Goal: Information Seeking & Learning: Learn about a topic

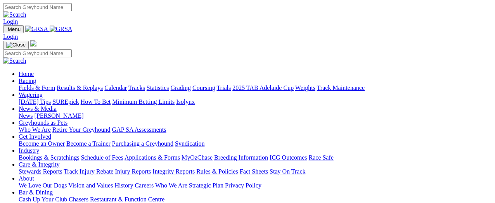
click at [36, 78] on link "Racing" at bounding box center [27, 81] width 17 height 7
click at [103, 85] on link "Results & Replays" at bounding box center [80, 88] width 46 height 7
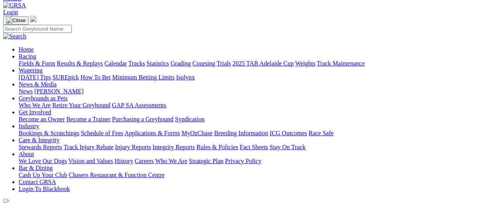
scroll to position [116, 0]
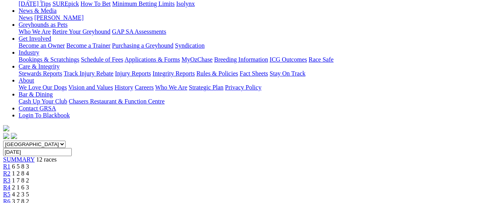
scroll to position [116, 0]
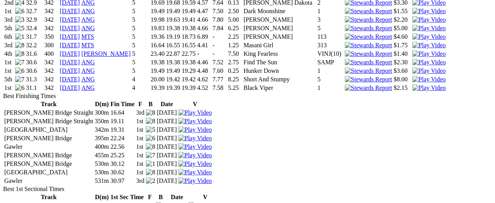
scroll to position [776, 0]
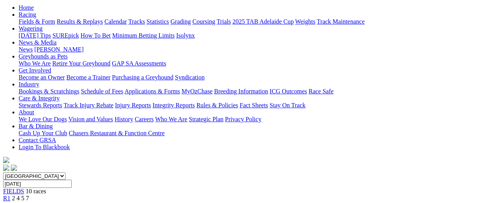
scroll to position [78, 0]
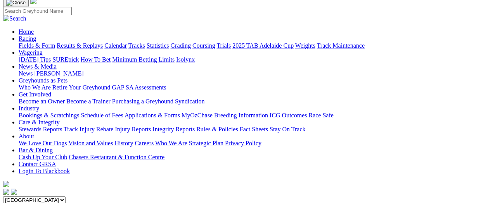
scroll to position [39, 0]
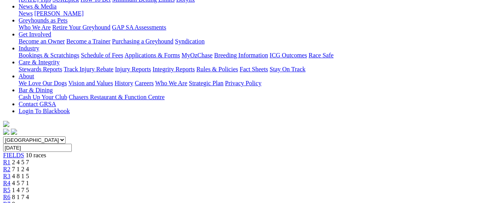
scroll to position [39, 0]
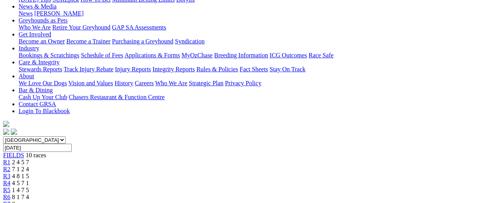
scroll to position [39, 0]
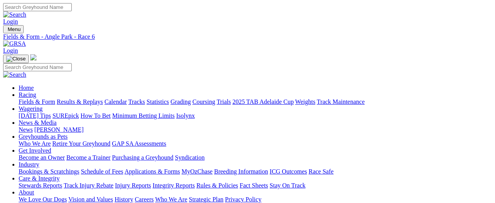
click at [32, 99] on link "Fields & Form" at bounding box center [37, 102] width 36 height 7
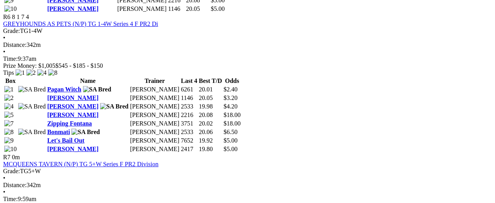
scroll to position [1125, 0]
